Goal: Task Accomplishment & Management: Manage account settings

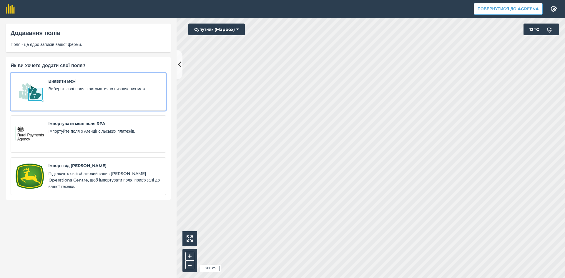
click at [41, 90] on img at bounding box center [30, 92] width 28 height 28
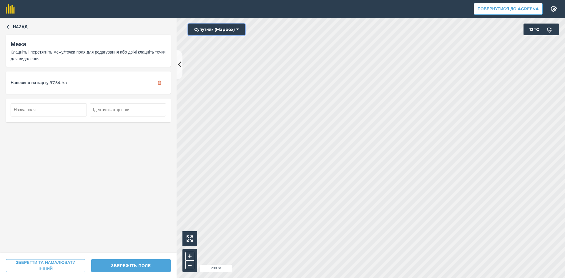
click at [209, 27] on button "Супутник (Mapbox)" at bounding box center [216, 30] width 56 height 12
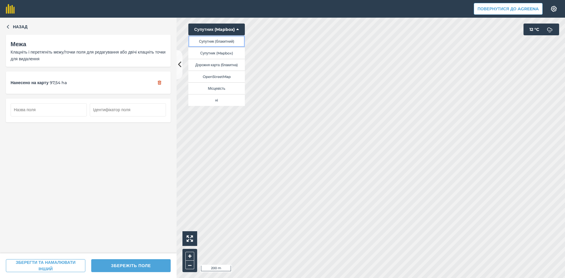
click at [214, 41] on button "Супутник (блакитний)" at bounding box center [216, 41] width 56 height 12
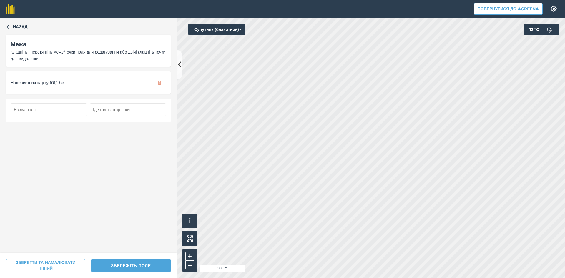
click at [49, 109] on input "text" at bounding box center [49, 109] width 76 height 13
type input "114"
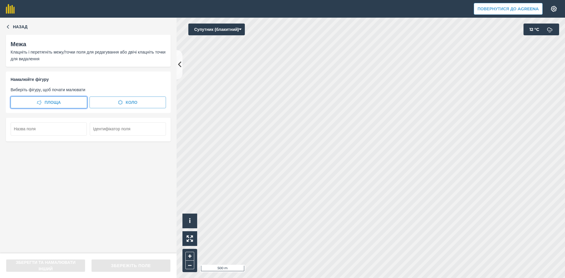
click at [49, 100] on span "Площа" at bounding box center [52, 102] width 16 height 6
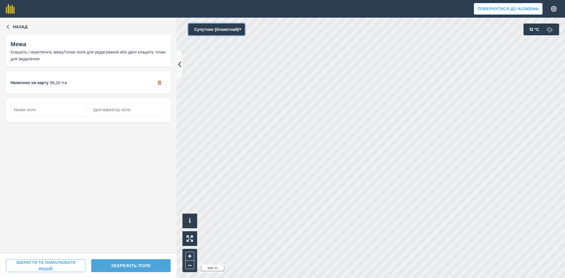
click at [225, 31] on button "Супутник (блакитний)" at bounding box center [216, 30] width 56 height 12
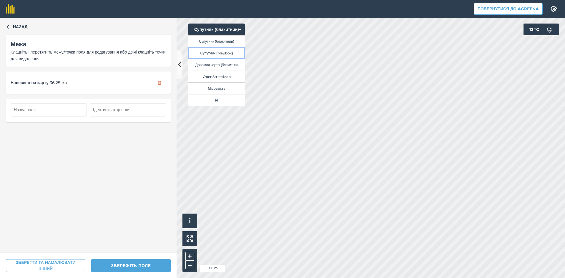
click at [222, 49] on button "Супутник (Mapbox)" at bounding box center [216, 53] width 56 height 12
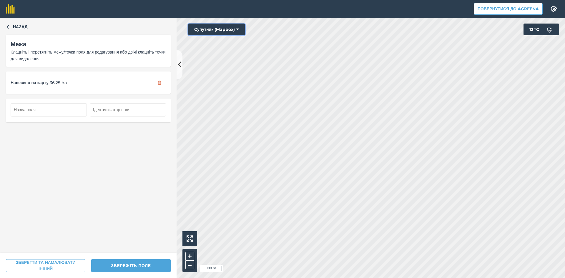
click at [219, 27] on button "Супутник (Mapbox)" at bounding box center [216, 30] width 56 height 12
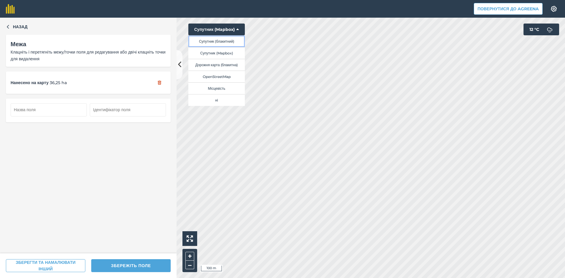
click at [219, 42] on button "Супутник (блакитний)" at bounding box center [216, 41] width 56 height 12
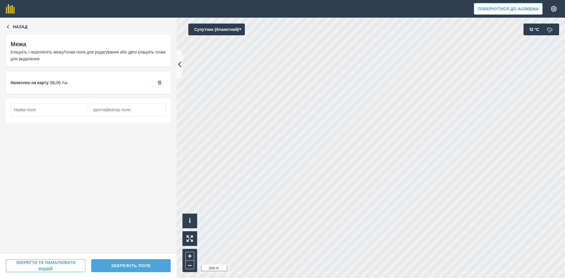
click at [37, 110] on input "text" at bounding box center [49, 109] width 76 height 13
type input "115"
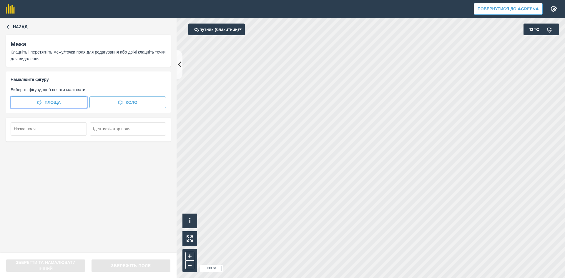
click at [70, 102] on button "Площа" at bounding box center [49, 103] width 77 height 12
click at [217, 30] on button "Супутник (блакитний)" at bounding box center [216, 30] width 56 height 12
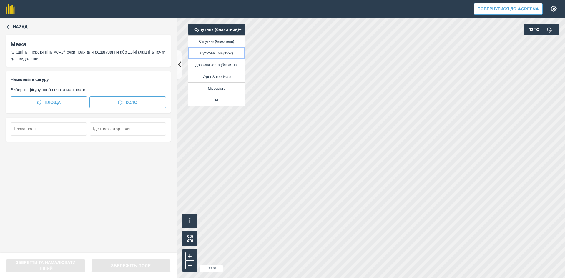
click at [221, 52] on button "Супутник (Mapbox)" at bounding box center [216, 53] width 56 height 12
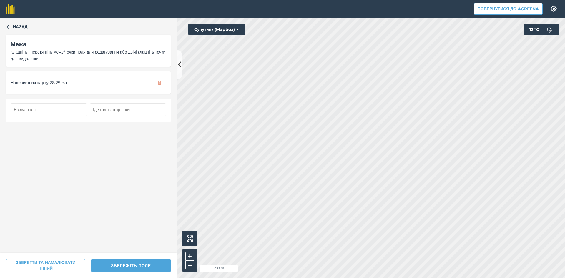
click at [58, 112] on input "text" at bounding box center [49, 109] width 76 height 13
type input "116"
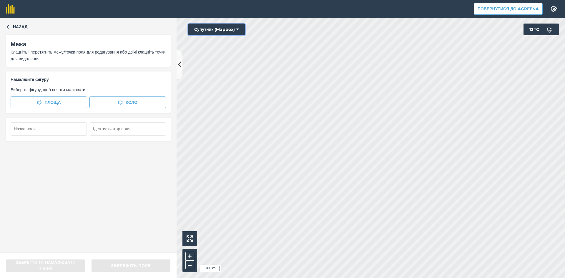
click at [219, 29] on button "Супутник (Mapbox)" at bounding box center [216, 30] width 56 height 12
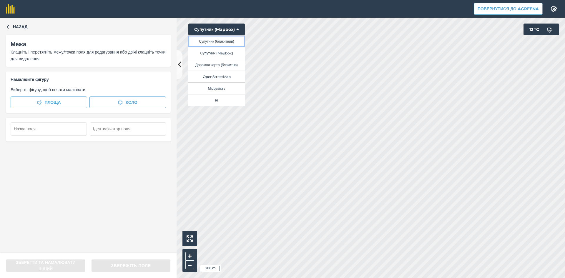
click at [221, 41] on button "Супутник (блакитний)" at bounding box center [216, 41] width 56 height 12
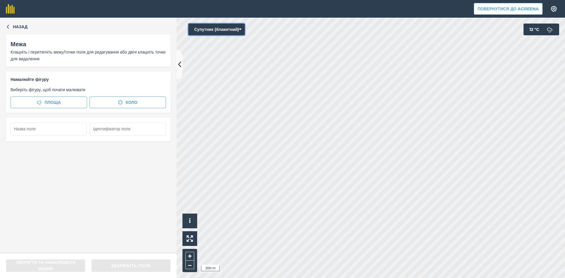
click at [234, 31] on button "Супутник (блакитний)" at bounding box center [216, 30] width 56 height 12
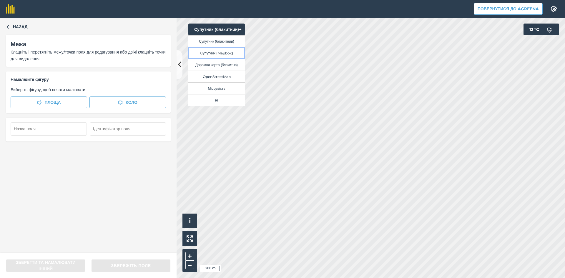
click at [230, 54] on button "Супутник (Mapbox)" at bounding box center [216, 53] width 56 height 12
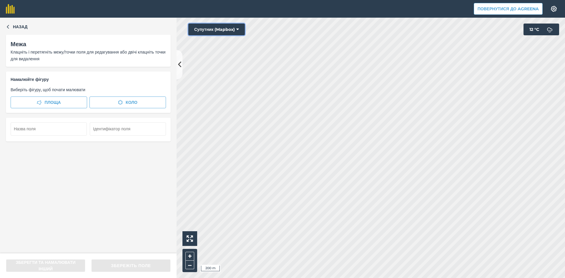
click at [217, 28] on button "Супутник (Mapbox)" at bounding box center [216, 30] width 56 height 12
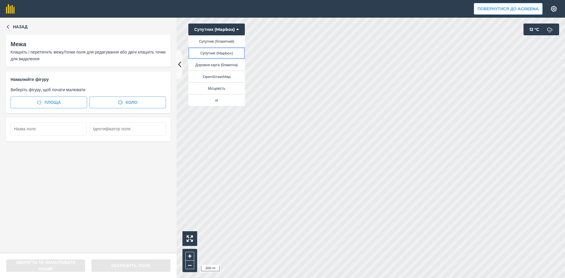
click at [217, 55] on button "Супутник (Mapbox)" at bounding box center [216, 53] width 56 height 12
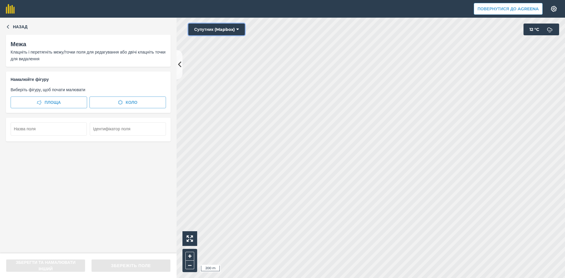
click at [215, 28] on button "Супутник (Mapbox)" at bounding box center [216, 30] width 56 height 12
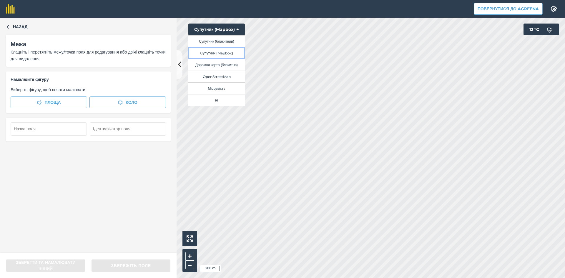
click at [220, 53] on button "Супутник (Mapbox)" at bounding box center [216, 53] width 56 height 12
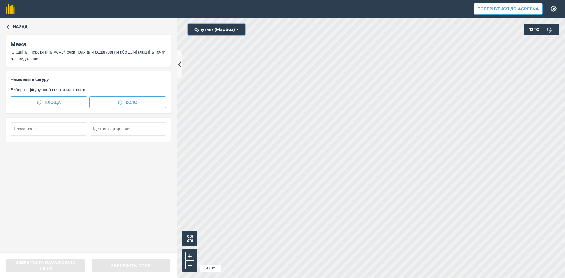
click at [212, 29] on button "Супутник (Mapbox)" at bounding box center [216, 30] width 56 height 12
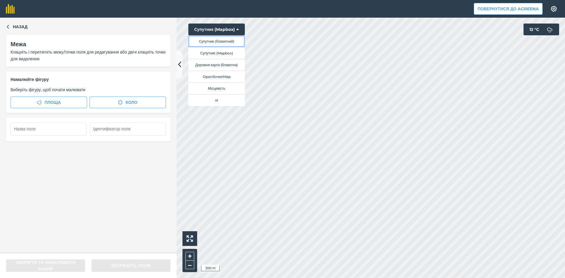
click at [220, 41] on button "Супутник (блакитний)" at bounding box center [216, 41] width 56 height 12
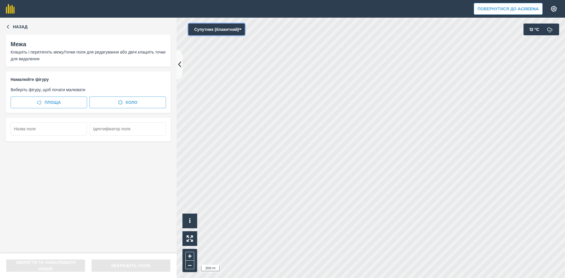
click at [210, 32] on button "Супутник (блакитний)" at bounding box center [216, 30] width 56 height 12
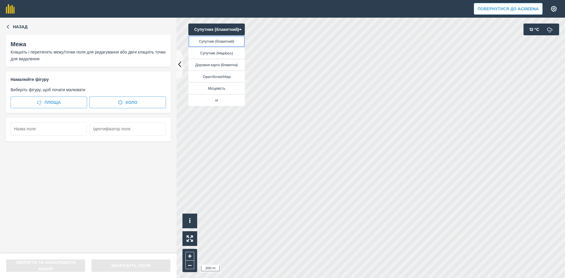
click at [215, 43] on button "Супутник (блакитний)" at bounding box center [216, 41] width 56 height 12
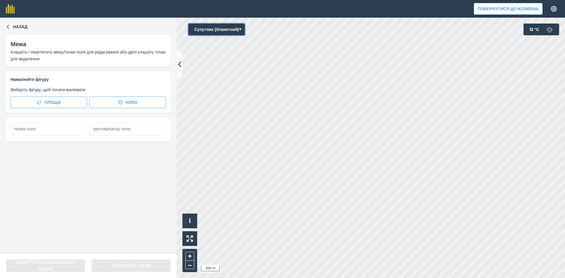
click at [216, 26] on button "Супутник (блакитний)" at bounding box center [216, 30] width 56 height 12
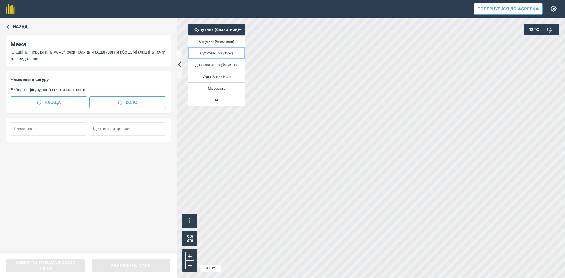
click at [217, 52] on button "Супутник (Mapbox)" at bounding box center [216, 53] width 56 height 12
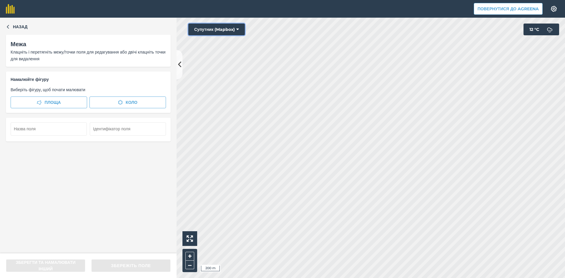
click at [223, 30] on button "Супутник (Mapbox)" at bounding box center [216, 30] width 56 height 12
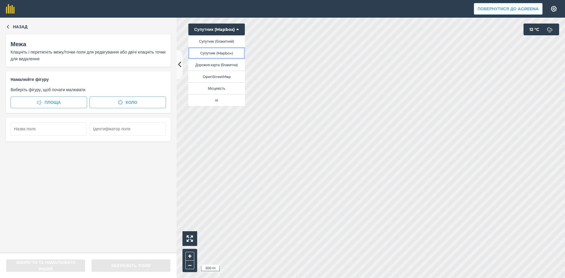
click at [223, 53] on button "Супутник (Mapbox)" at bounding box center [216, 53] width 56 height 12
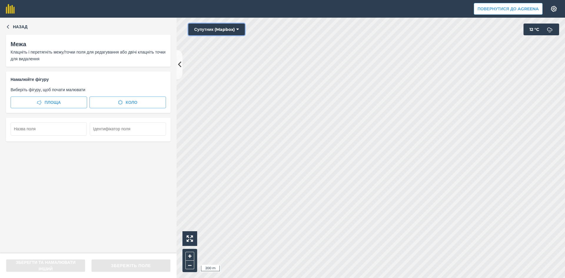
click at [217, 31] on button "Супутник (Mapbox)" at bounding box center [216, 30] width 56 height 12
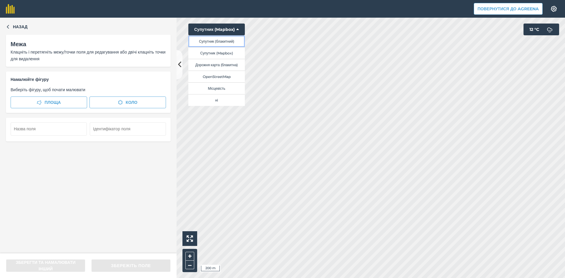
click at [221, 43] on button "Супутник (блакитний)" at bounding box center [216, 41] width 56 height 12
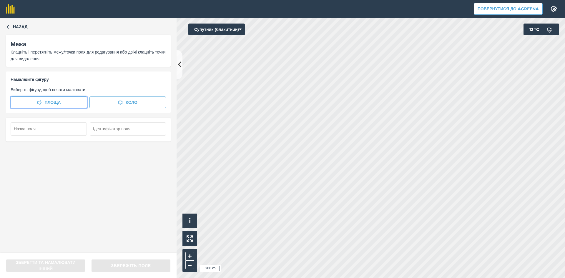
click at [63, 102] on button "Площа" at bounding box center [49, 103] width 77 height 12
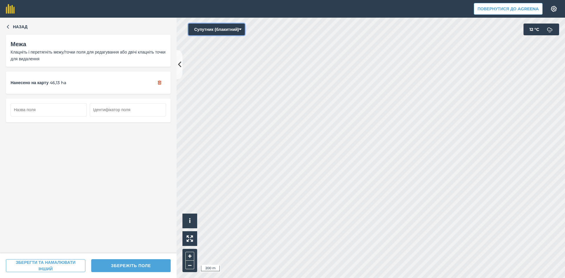
click at [217, 29] on button "Супутник (блакитний)" at bounding box center [216, 30] width 56 height 12
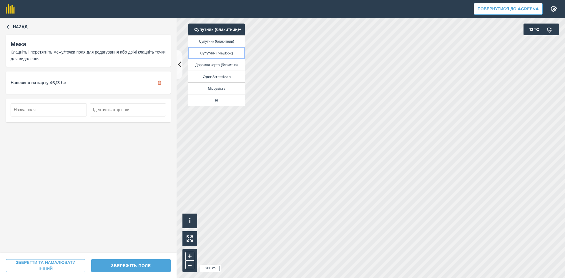
click at [221, 54] on button "Супутник (Mapbox)" at bounding box center [216, 53] width 56 height 12
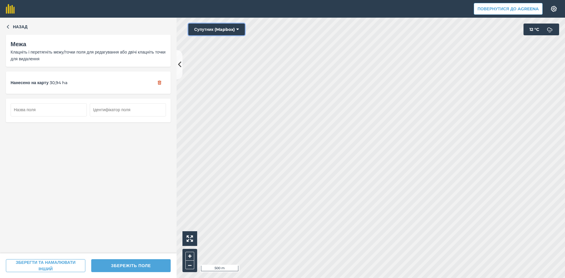
click at [212, 28] on button "Супутник (Mapbox)" at bounding box center [216, 30] width 56 height 12
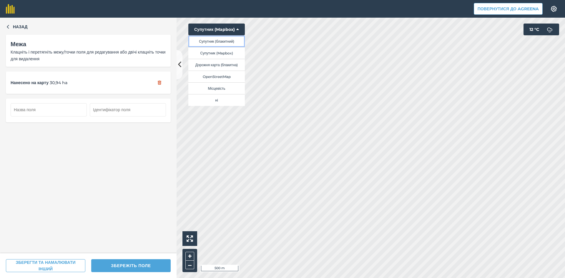
click at [219, 41] on button "Супутник (блакитний)" at bounding box center [216, 41] width 56 height 12
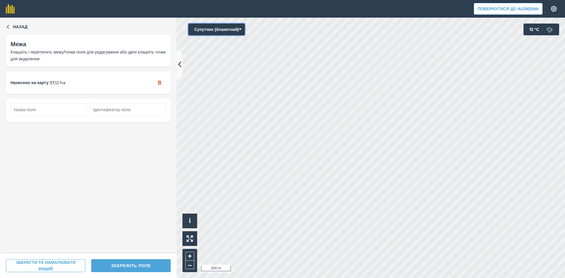
click at [205, 29] on button "Супутник (блакитний)" at bounding box center [216, 30] width 56 height 12
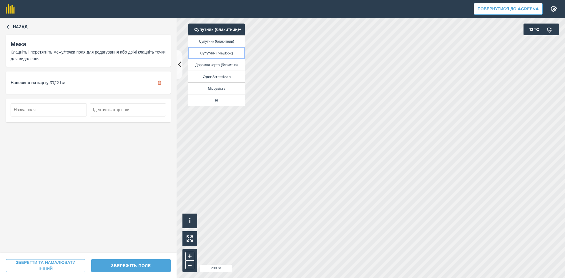
click at [215, 53] on button "Супутник (Mapbox)" at bounding box center [216, 53] width 56 height 12
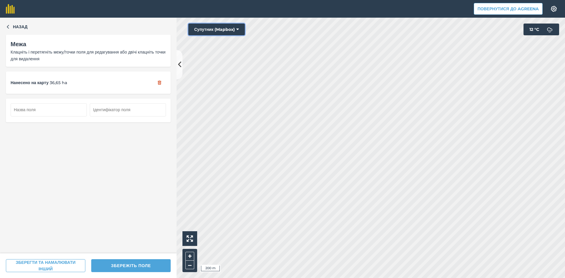
click at [202, 31] on button "Супутник (Mapbox)" at bounding box center [216, 30] width 56 height 12
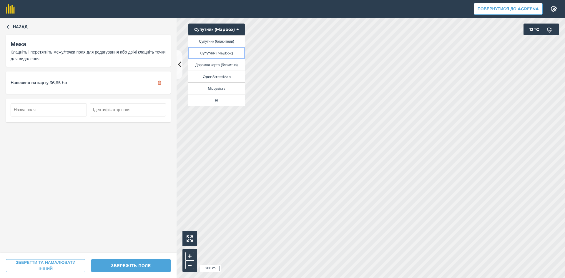
click at [212, 52] on button "Супутник (Mapbox)" at bounding box center [216, 53] width 56 height 12
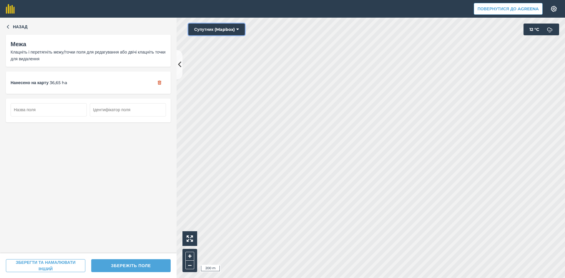
click at [228, 31] on button "Супутник (Mapbox)" at bounding box center [216, 30] width 56 height 12
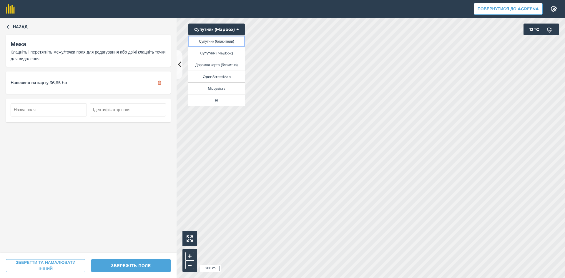
click at [231, 44] on button "Супутник (блакитний)" at bounding box center [216, 41] width 56 height 12
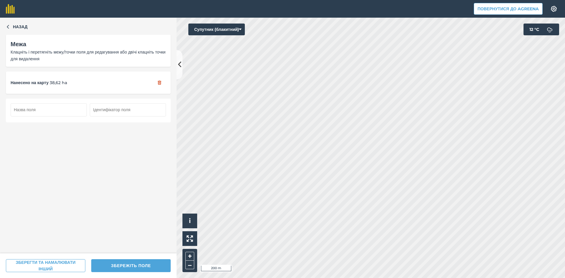
click at [59, 111] on input "text" at bounding box center [49, 109] width 76 height 13
type input "117"
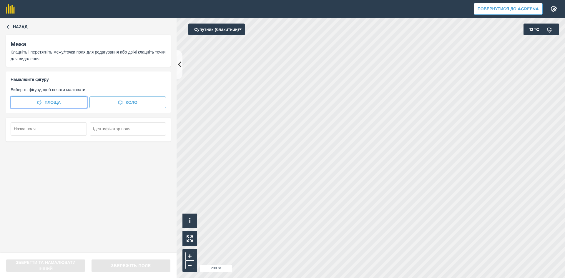
click at [51, 100] on span "Площа" at bounding box center [52, 102] width 16 height 6
click at [226, 32] on button "Супутник (блакитний)" at bounding box center [216, 30] width 56 height 12
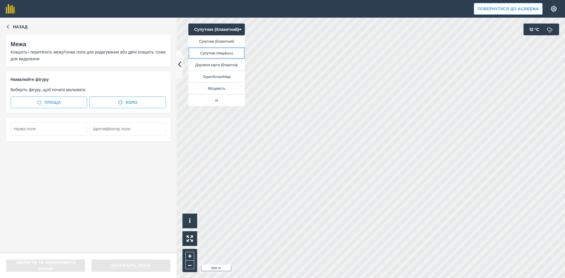
click at [222, 53] on button "Супутник (Mapbox)" at bounding box center [216, 53] width 56 height 12
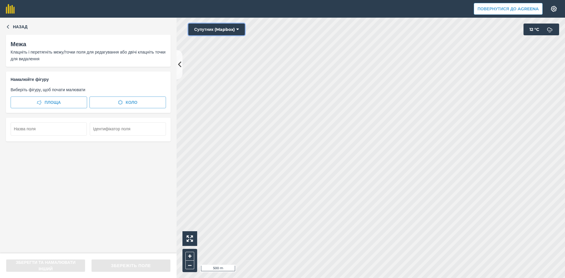
click at [213, 29] on button "Супутник (Mapbox)" at bounding box center [216, 30] width 56 height 12
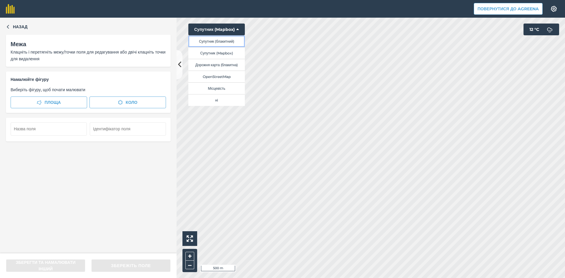
click at [222, 41] on button "Супутник (блакитний)" at bounding box center [216, 41] width 56 height 12
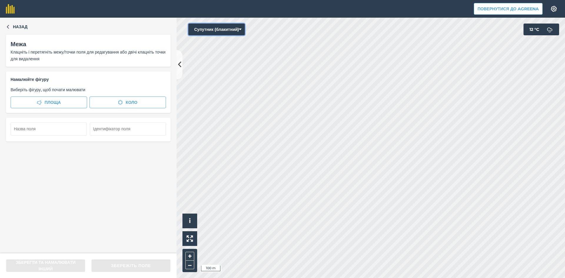
click at [206, 27] on button "Супутник (блакитний)" at bounding box center [216, 30] width 56 height 12
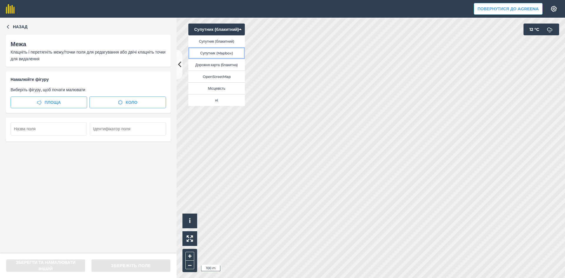
click at [211, 52] on button "Супутник (Mapbox)" at bounding box center [216, 53] width 56 height 12
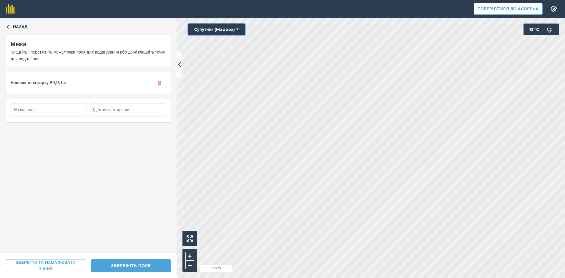
click at [216, 30] on button "Супутник (Mapbox)" at bounding box center [216, 30] width 56 height 12
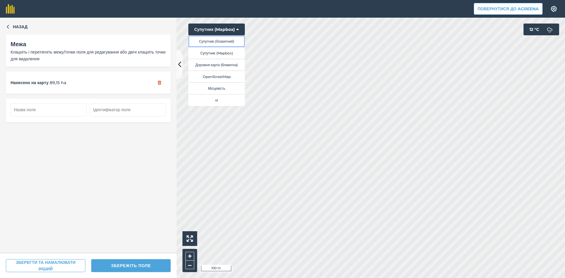
click at [221, 43] on button "Супутник (блакитний)" at bounding box center [216, 41] width 56 height 12
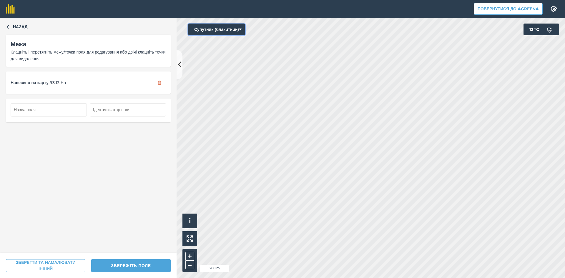
click at [216, 28] on button "Супутник (блакитний)" at bounding box center [216, 30] width 56 height 12
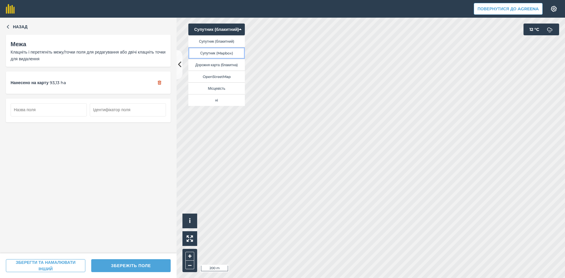
click at [230, 54] on button "Супутник (Mapbox)" at bounding box center [216, 53] width 56 height 12
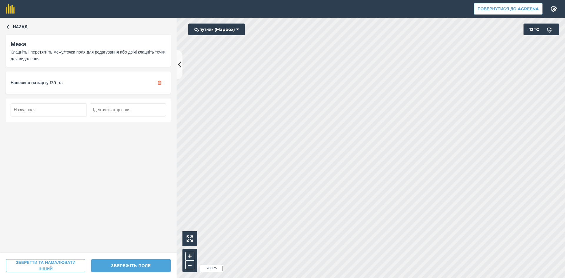
click at [61, 109] on input "text" at bounding box center [49, 109] width 76 height 13
type input "118"
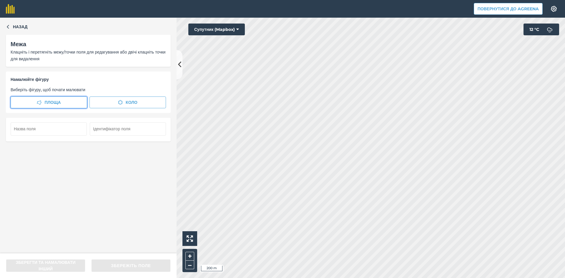
click at [46, 103] on span "Площа" at bounding box center [52, 102] width 16 height 6
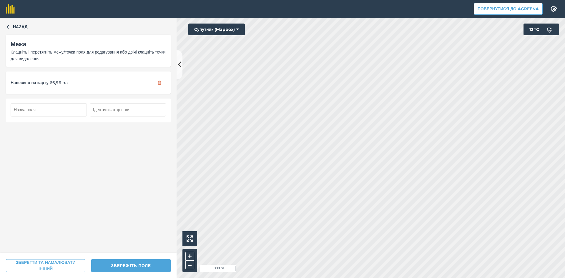
click at [40, 107] on input "text" at bounding box center [49, 109] width 76 height 13
type input "119"
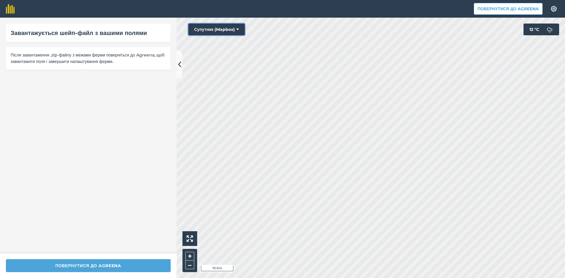
click at [223, 29] on button "Супутник (Mapbox)" at bounding box center [216, 30] width 56 height 12
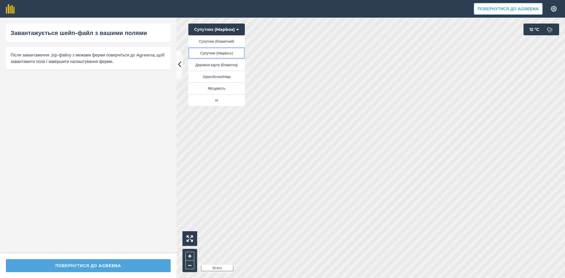
click at [226, 54] on button "Супутник (Mapbox)" at bounding box center [216, 53] width 56 height 12
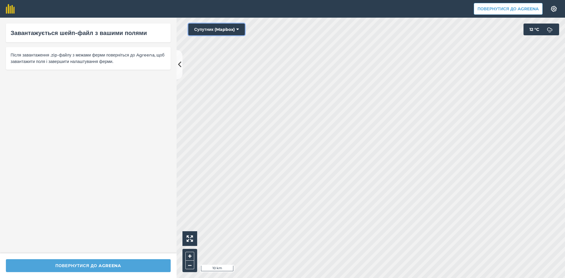
click at [220, 27] on button "Супутник (Mapbox)" at bounding box center [216, 30] width 56 height 12
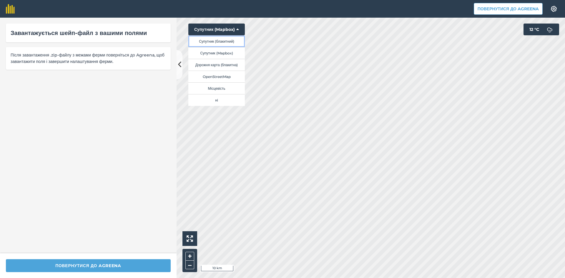
click at [229, 42] on button "Супутник (блакитний)" at bounding box center [216, 41] width 56 height 12
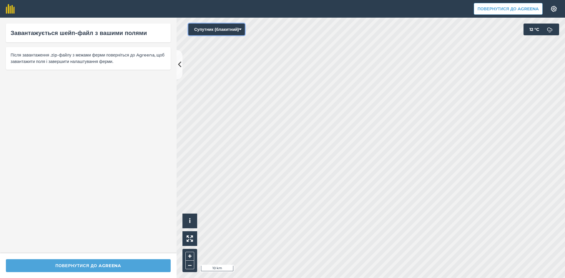
click at [220, 27] on button "Супутник (блакитний)" at bounding box center [216, 30] width 56 height 12
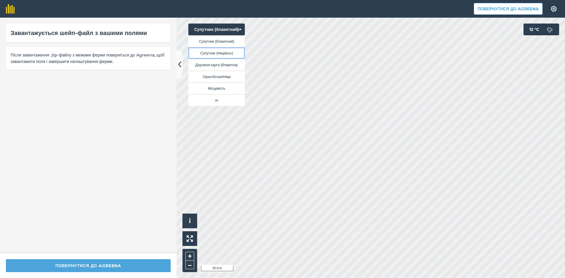
click at [224, 53] on button "Супутник (Mapbox)" at bounding box center [216, 53] width 56 height 12
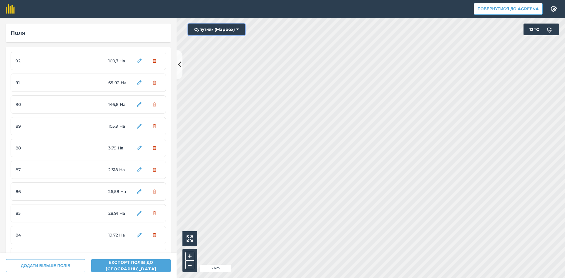
click at [215, 31] on button "Супутник (Mapbox)" at bounding box center [216, 30] width 56 height 12
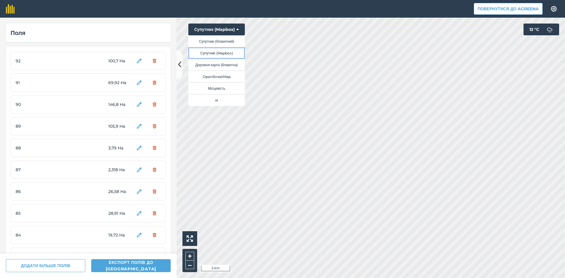
click at [218, 54] on button "Супутник (Mapbox)" at bounding box center [216, 53] width 56 height 12
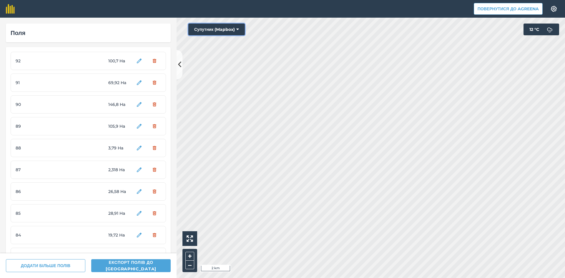
click at [219, 28] on button "Супутник (Mapbox)" at bounding box center [216, 30] width 56 height 12
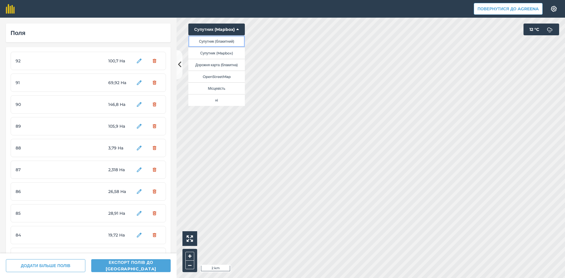
click at [222, 41] on button "Супутник (блакитний)" at bounding box center [216, 41] width 56 height 12
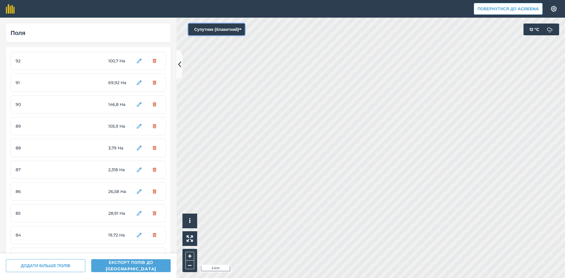
click at [215, 31] on button "Супутник (блакитний)" at bounding box center [216, 30] width 56 height 12
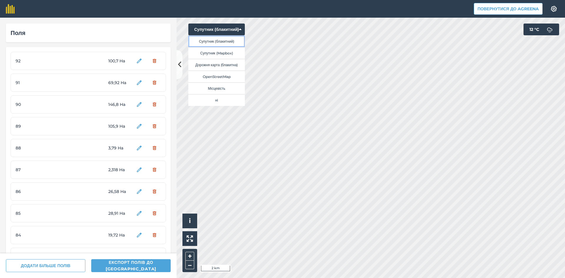
click at [218, 41] on button "Супутник (блакитний)" at bounding box center [216, 41] width 56 height 12
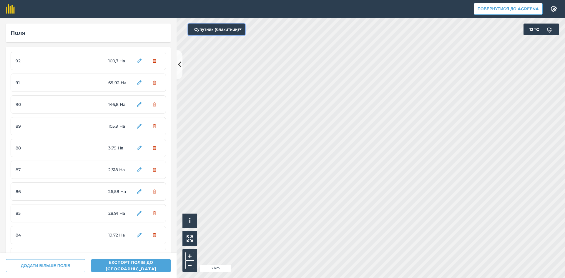
click at [213, 30] on button "Супутник (блакитний)" at bounding box center [216, 30] width 56 height 12
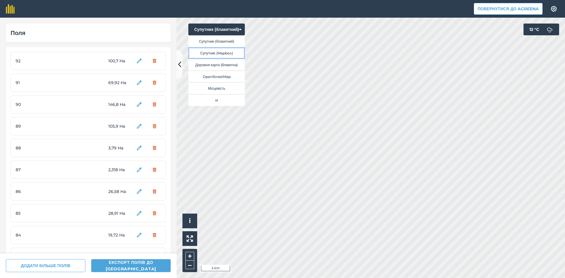
click at [217, 54] on button "Супутник (Mapbox)" at bounding box center [216, 53] width 56 height 12
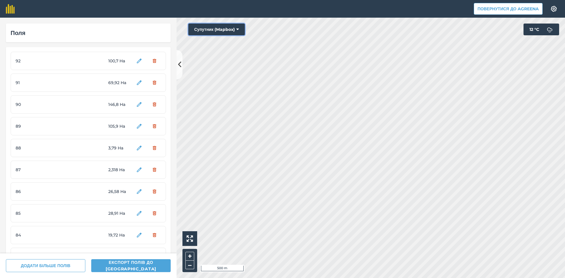
click at [214, 29] on button "Супутник (Mapbox)" at bounding box center [216, 30] width 56 height 12
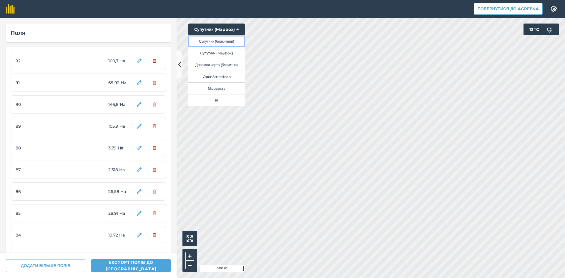
click at [221, 42] on button "Супутник (блакитний)" at bounding box center [216, 41] width 56 height 12
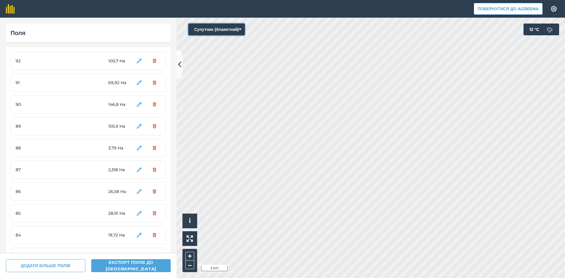
click at [216, 26] on button "Супутник (блакитний)" at bounding box center [216, 30] width 56 height 12
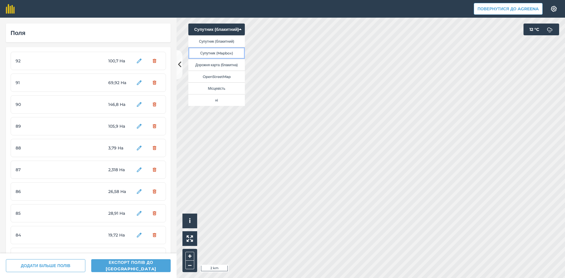
click at [224, 52] on button "Супутник (Mapbox)" at bounding box center [216, 53] width 56 height 12
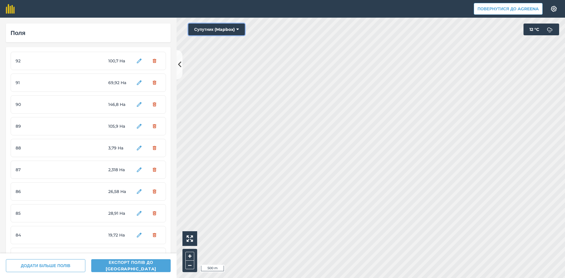
click at [222, 30] on button "Супутник (Mapbox)" at bounding box center [216, 30] width 56 height 12
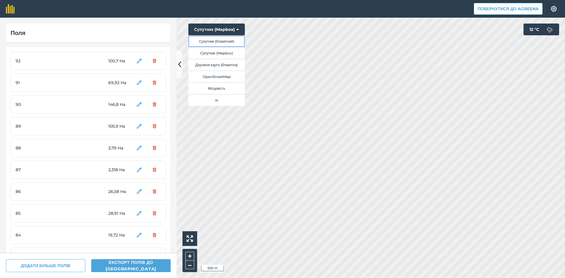
click at [227, 41] on button "Супутник (блакитний)" at bounding box center [216, 41] width 56 height 12
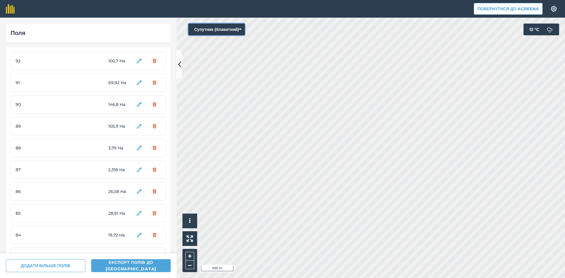
click at [211, 30] on button "Супутник (блакитний)" at bounding box center [216, 30] width 56 height 12
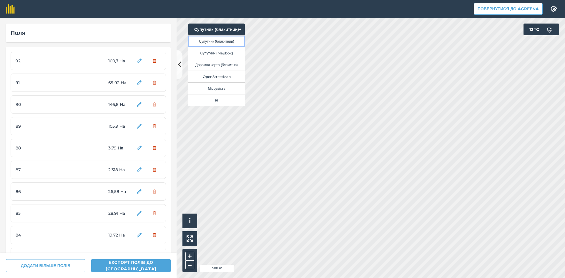
click at [219, 41] on button "Супутник (блакитний)" at bounding box center [216, 41] width 56 height 12
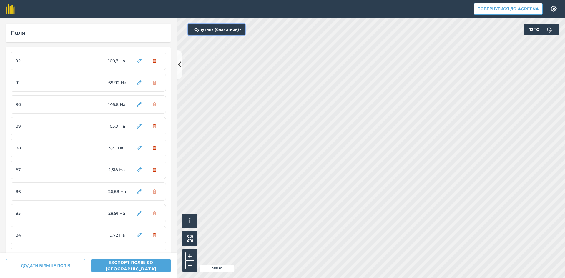
click at [219, 29] on button "Супутник (блакитний)" at bounding box center [216, 30] width 56 height 12
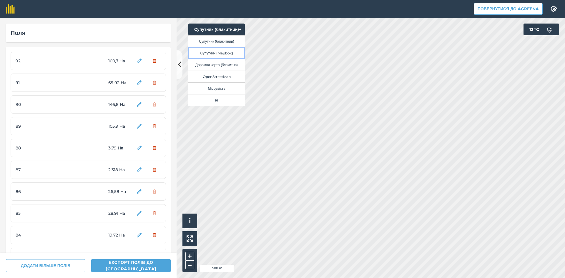
click at [220, 52] on button "Супутник (Mapbox)" at bounding box center [216, 53] width 56 height 12
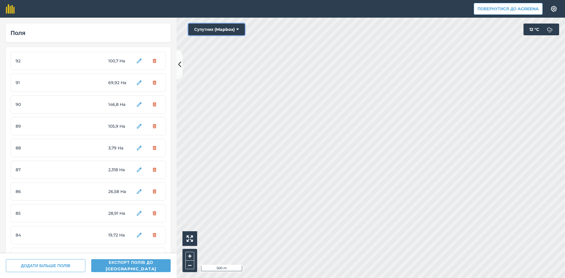
click at [221, 29] on button "Супутник (Mapbox)" at bounding box center [216, 30] width 56 height 12
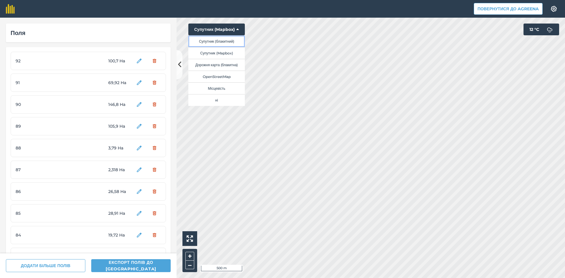
click at [222, 41] on button "Супутник (блакитний)" at bounding box center [216, 41] width 56 height 12
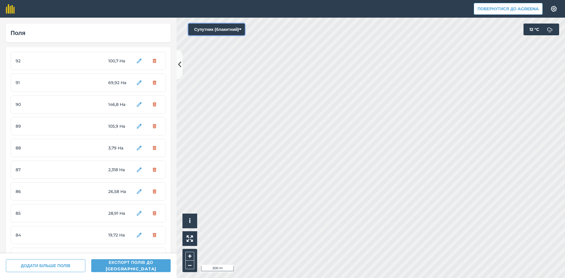
click at [222, 27] on button "Супутник (блакитний)" at bounding box center [216, 30] width 56 height 12
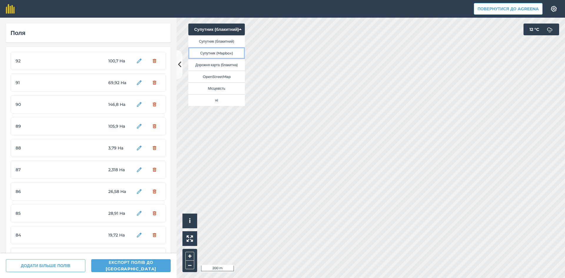
click at [223, 52] on button "Супутник (Mapbox)" at bounding box center [216, 53] width 56 height 12
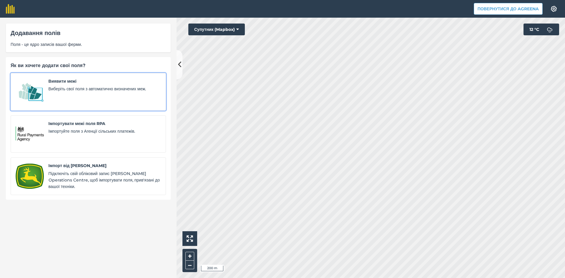
click at [61, 93] on div "Виявити межі Виберіть свої поля з автоматично визначених меж." at bounding box center [105, 92] width 112 height 28
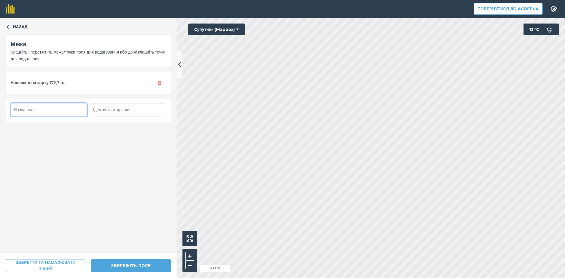
click at [45, 112] on input "text" at bounding box center [49, 109] width 76 height 13
type input "120"
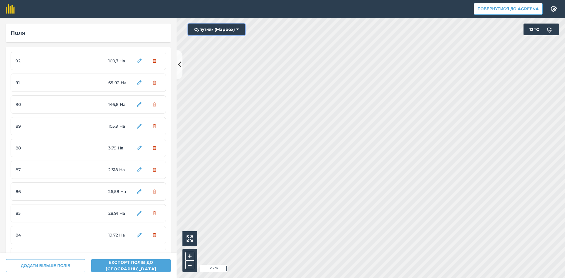
click at [211, 26] on button "Супутник (Mapbox)" at bounding box center [216, 30] width 56 height 12
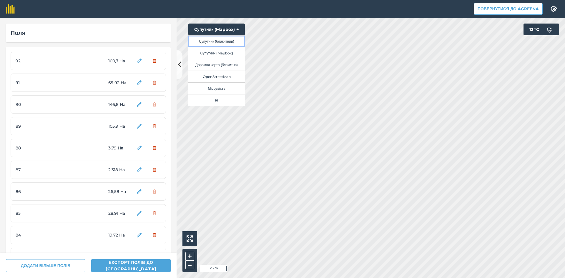
click at [220, 40] on button "Супутник (блакитний)" at bounding box center [216, 41] width 56 height 12
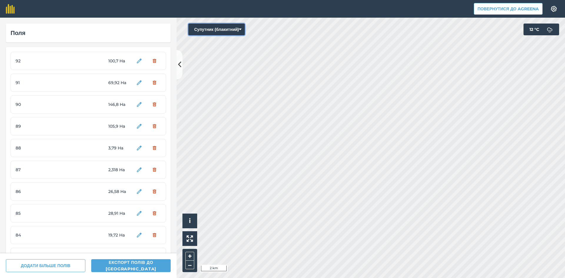
click at [215, 29] on button "Супутник (блакитний)" at bounding box center [216, 30] width 56 height 12
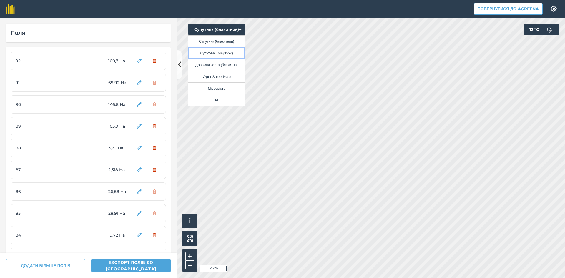
click at [224, 51] on button "Супутник (Mapbox)" at bounding box center [216, 53] width 56 height 12
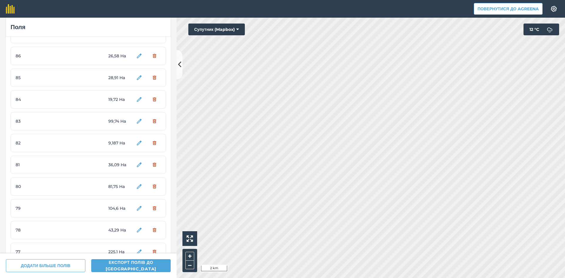
scroll to position [59, 0]
